Goal: Communication & Community: Answer question/provide support

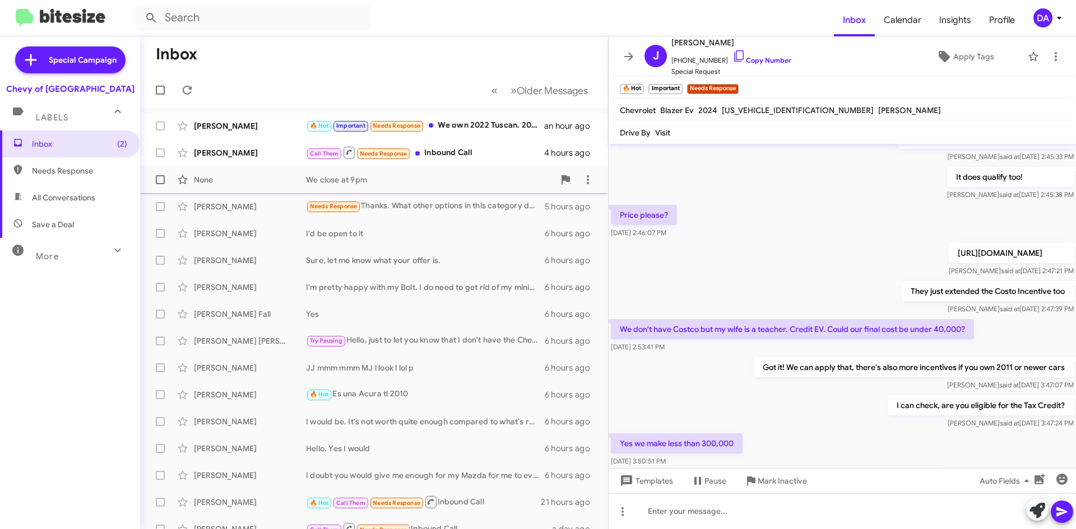
scroll to position [442, 0]
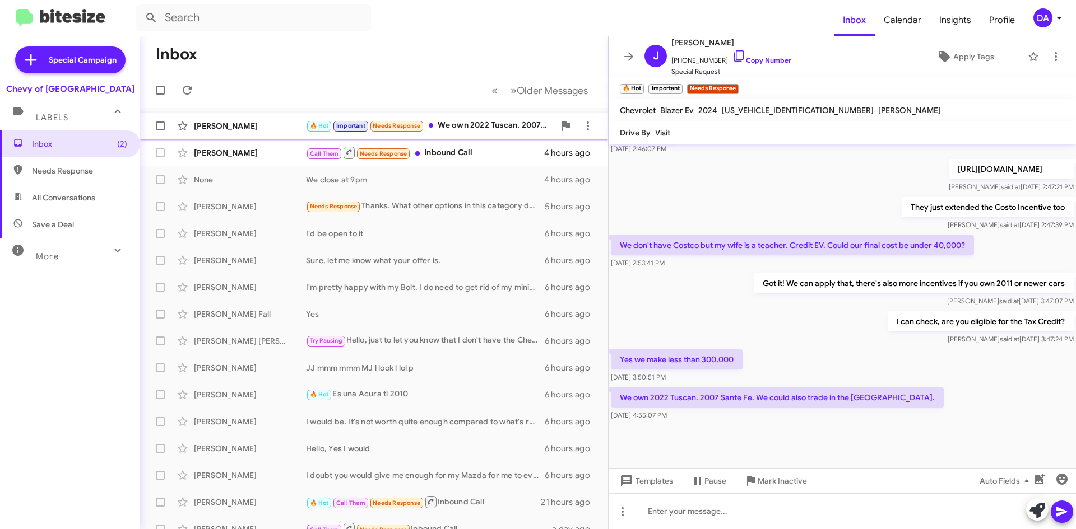
click at [483, 126] on div "🔥 Hot Important Needs Response We own 2022 Tuscan. 2007 Sante Fe. We could also…" at bounding box center [430, 125] width 248 height 13
click at [769, 60] on link "Copy Number" at bounding box center [761, 60] width 59 height 8
drag, startPoint x: 935, startPoint y: 247, endPoint x: 968, endPoint y: 247, distance: 33.6
click at [968, 247] on p "We don't have Costco but my wife is a teacher. Credit EV. Could our final cost …" at bounding box center [792, 245] width 363 height 20
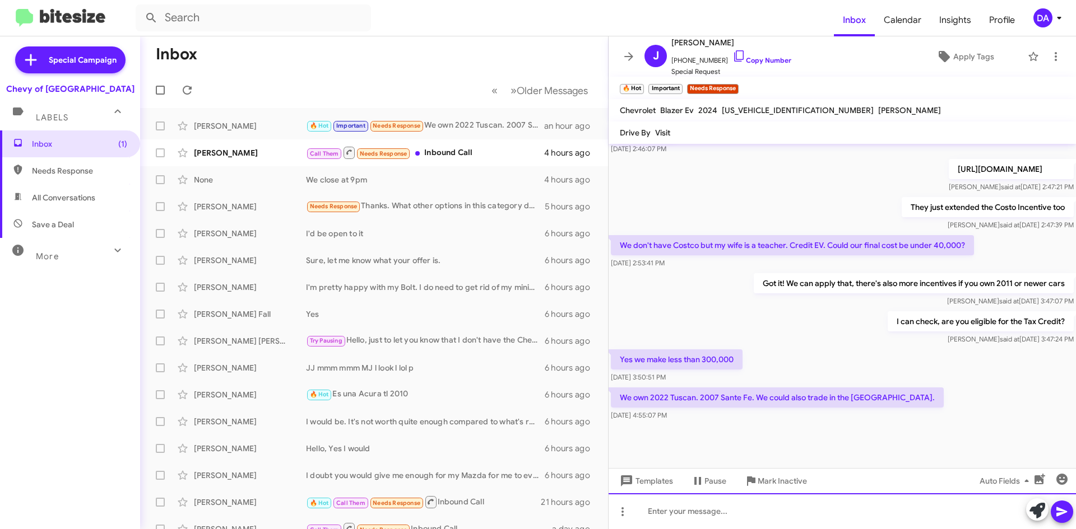
click at [737, 515] on div at bounding box center [841, 512] width 467 height 36
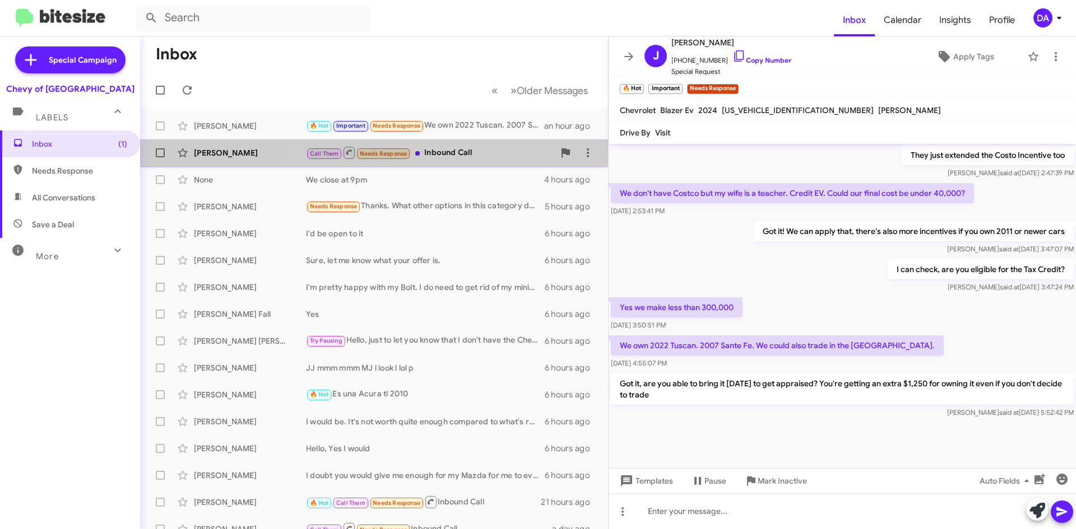
click at [451, 149] on div "Call Them Needs Response Inbound Call" at bounding box center [430, 153] width 248 height 14
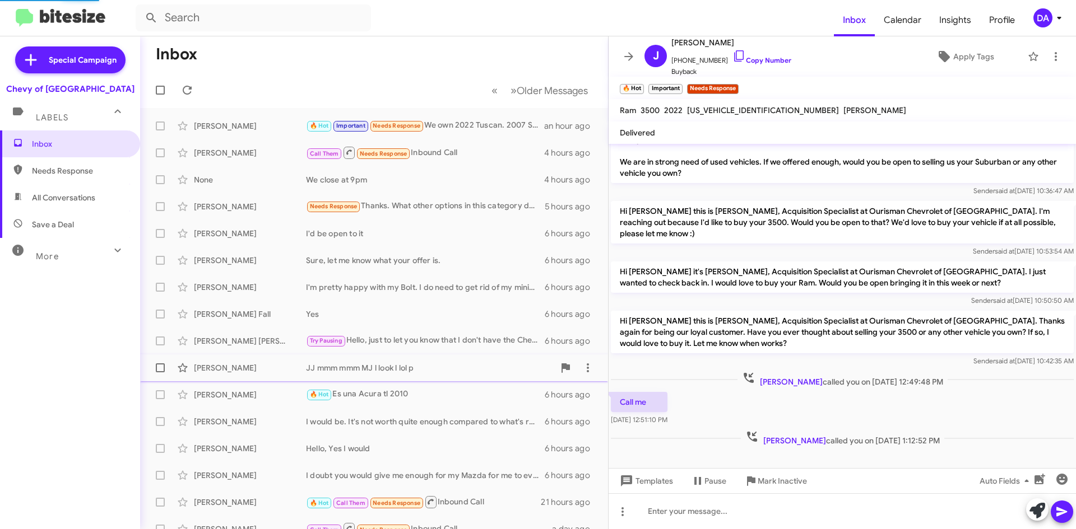
scroll to position [17, 0]
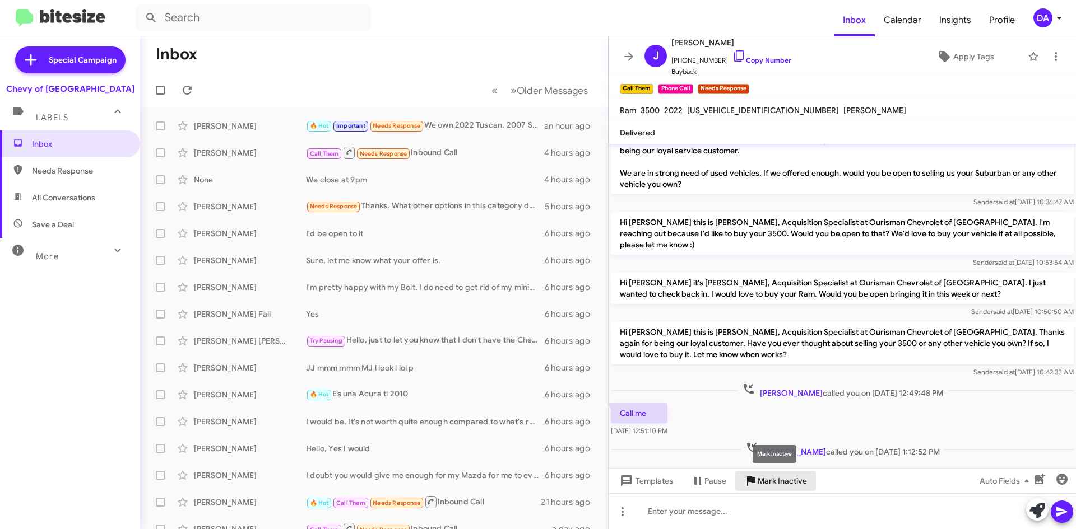
click at [779, 482] on span "Mark Inactive" at bounding box center [782, 481] width 49 height 20
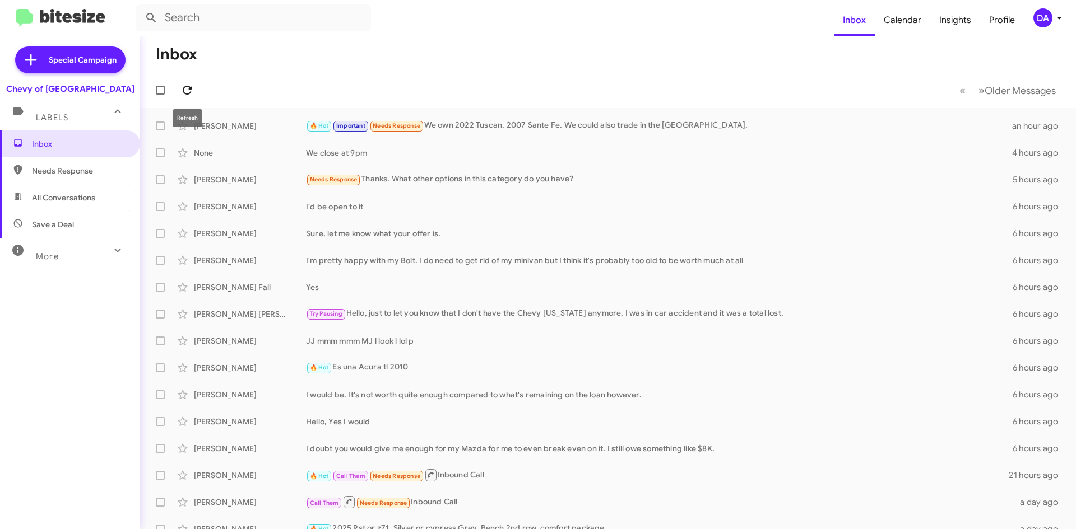
click at [188, 87] on icon at bounding box center [186, 89] width 13 height 13
click at [255, 50] on mat-toolbar-row "Inbox" at bounding box center [608, 54] width 936 height 36
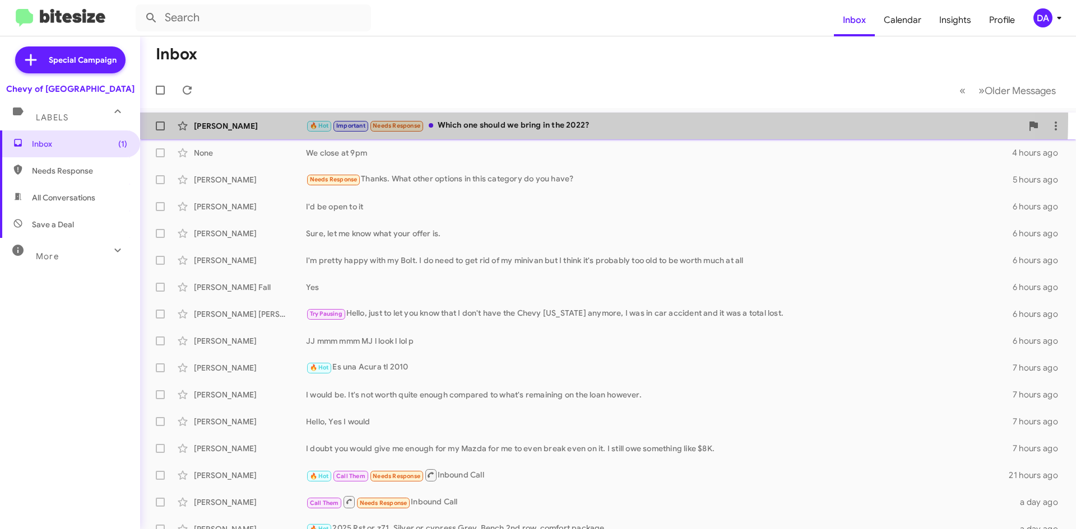
click at [482, 118] on div "[PERSON_NAME] 🔥 Hot Important Needs Response Which one should we bring in the 2…" at bounding box center [608, 126] width 918 height 22
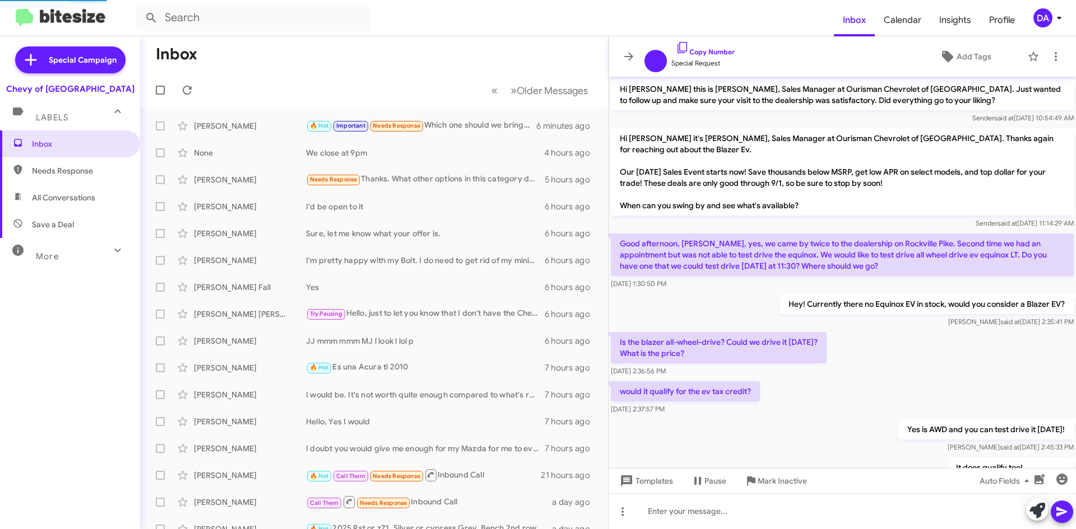
scroll to position [468, 0]
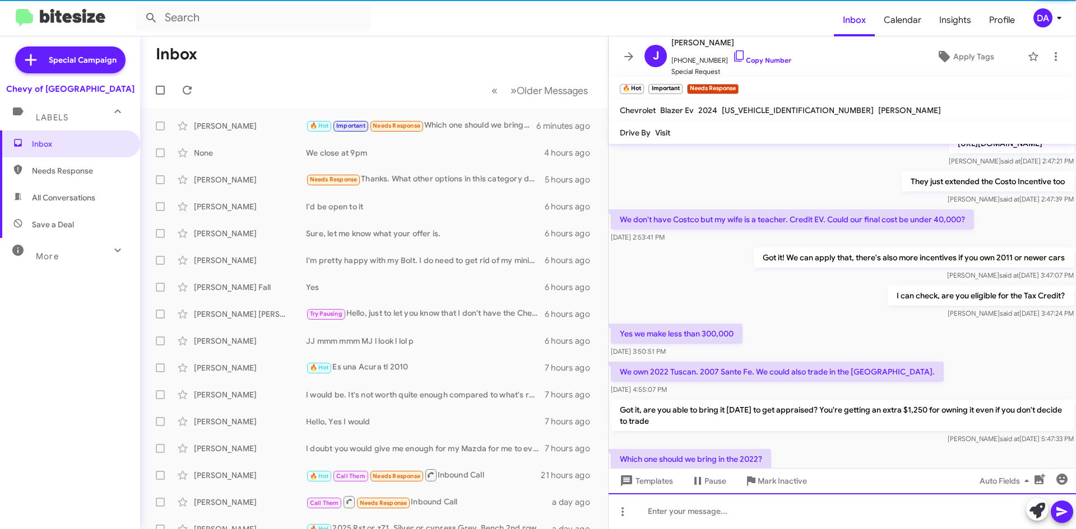
click at [778, 514] on div at bounding box center [841, 512] width 467 height 36
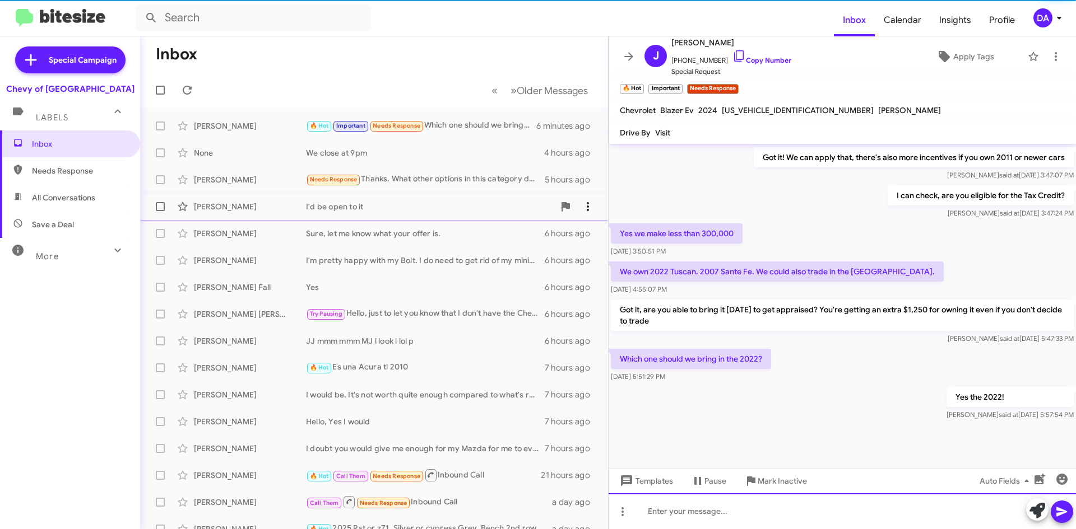
scroll to position [576, 0]
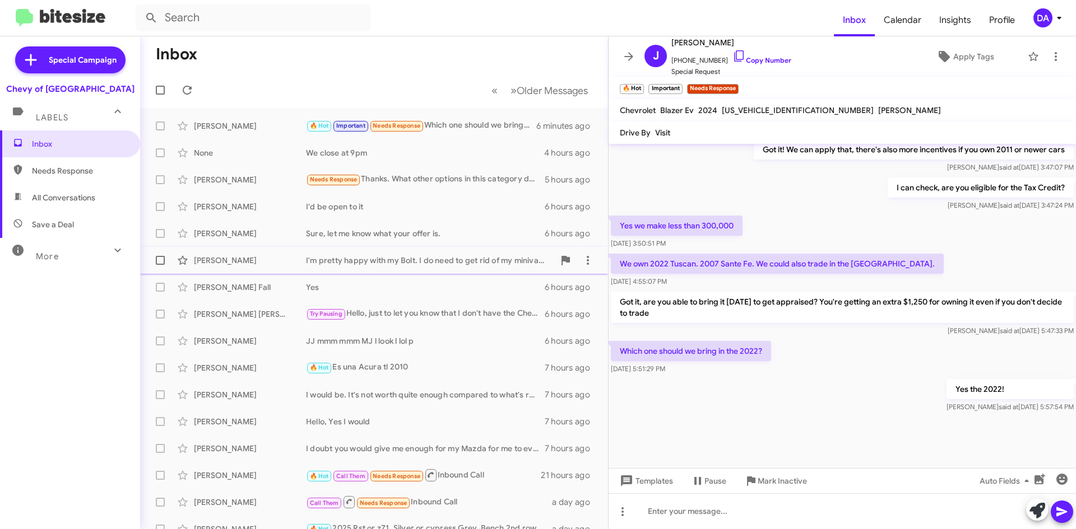
click at [318, 266] on div "[PERSON_NAME] I'm pretty happy with my Bolt. I do need to get rid of my minivan…" at bounding box center [374, 260] width 450 height 22
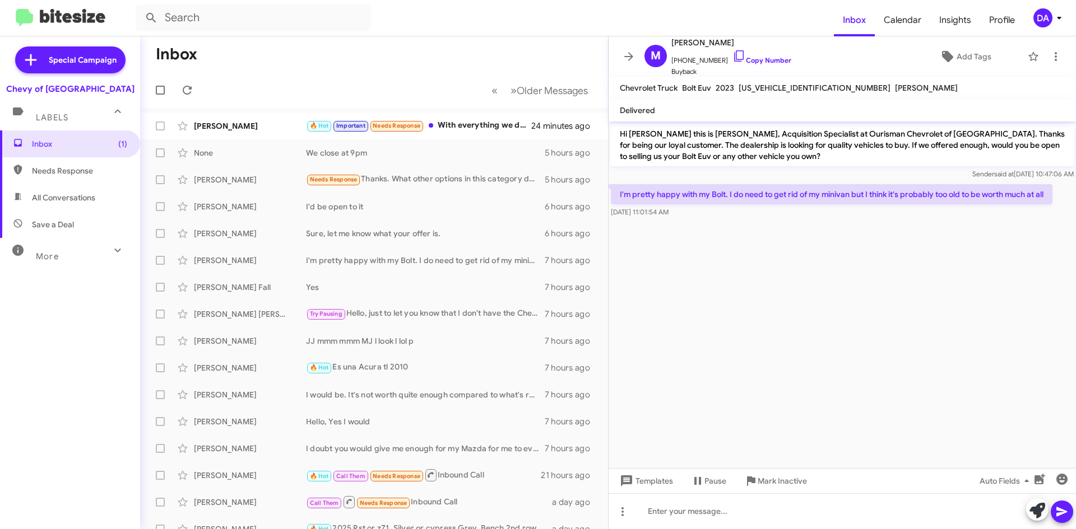
click at [23, 308] on div "Inbox (1) Needs Response All Conversations Save a Deal More Important 🔥 Hot App…" at bounding box center [70, 290] width 140 height 318
